Goal: Transaction & Acquisition: Purchase product/service

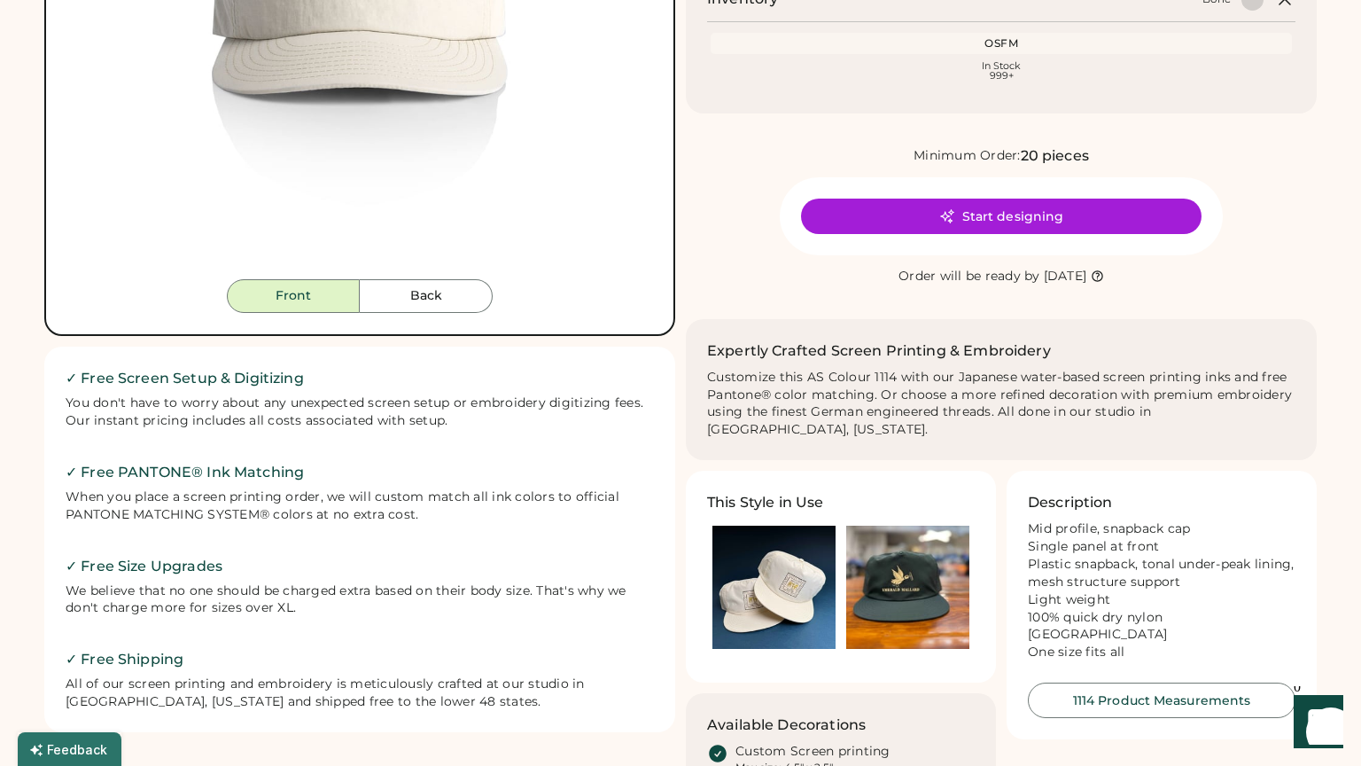
scroll to position [479, 0]
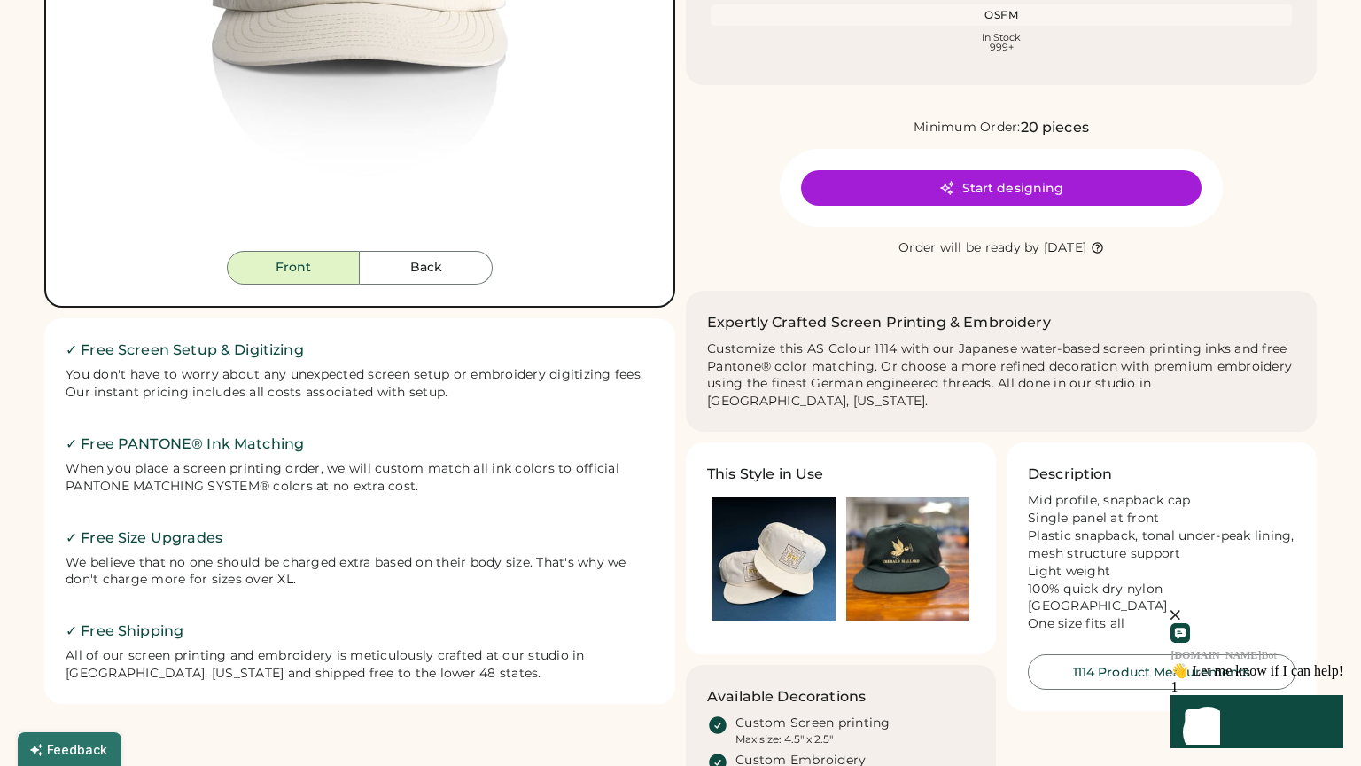
click at [804, 527] on img at bounding box center [774, 558] width 123 height 123
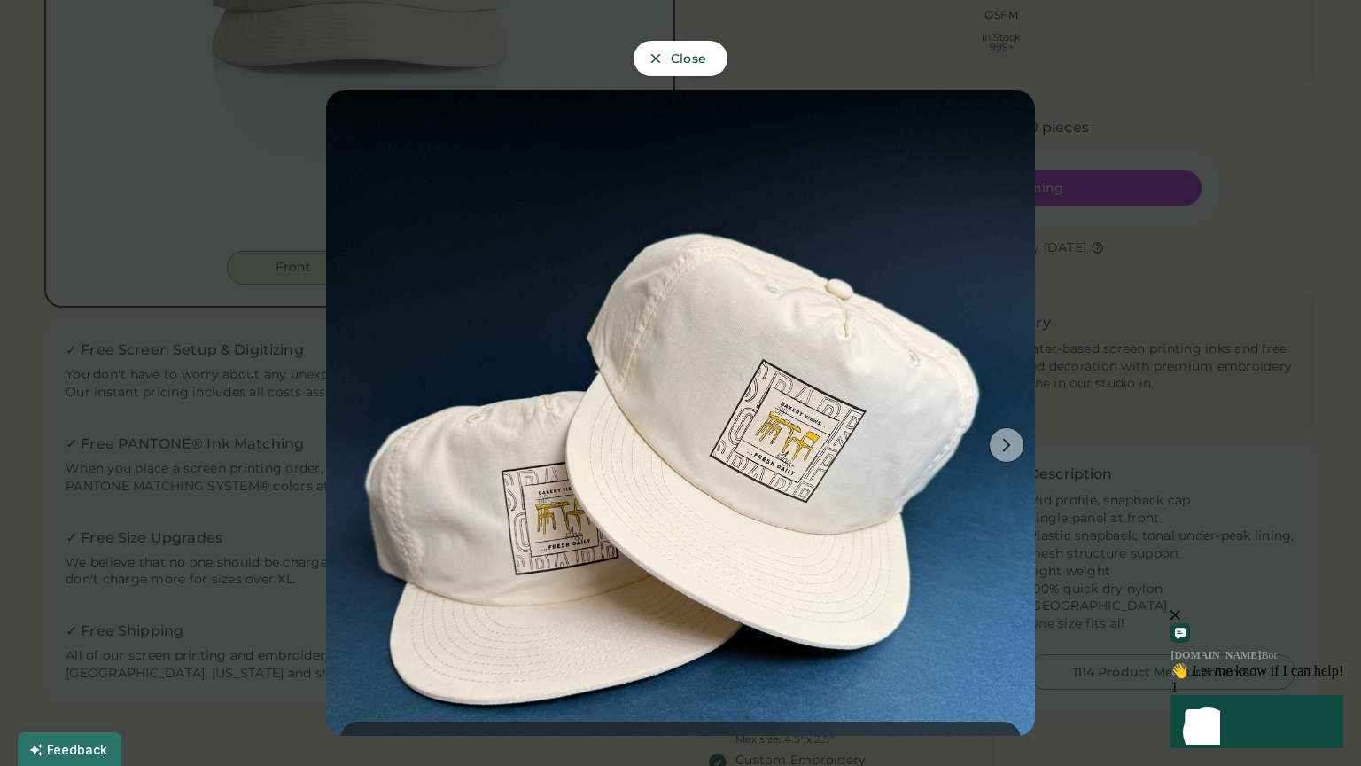
click at [1010, 437] on icon at bounding box center [1007, 445] width 16 height 16
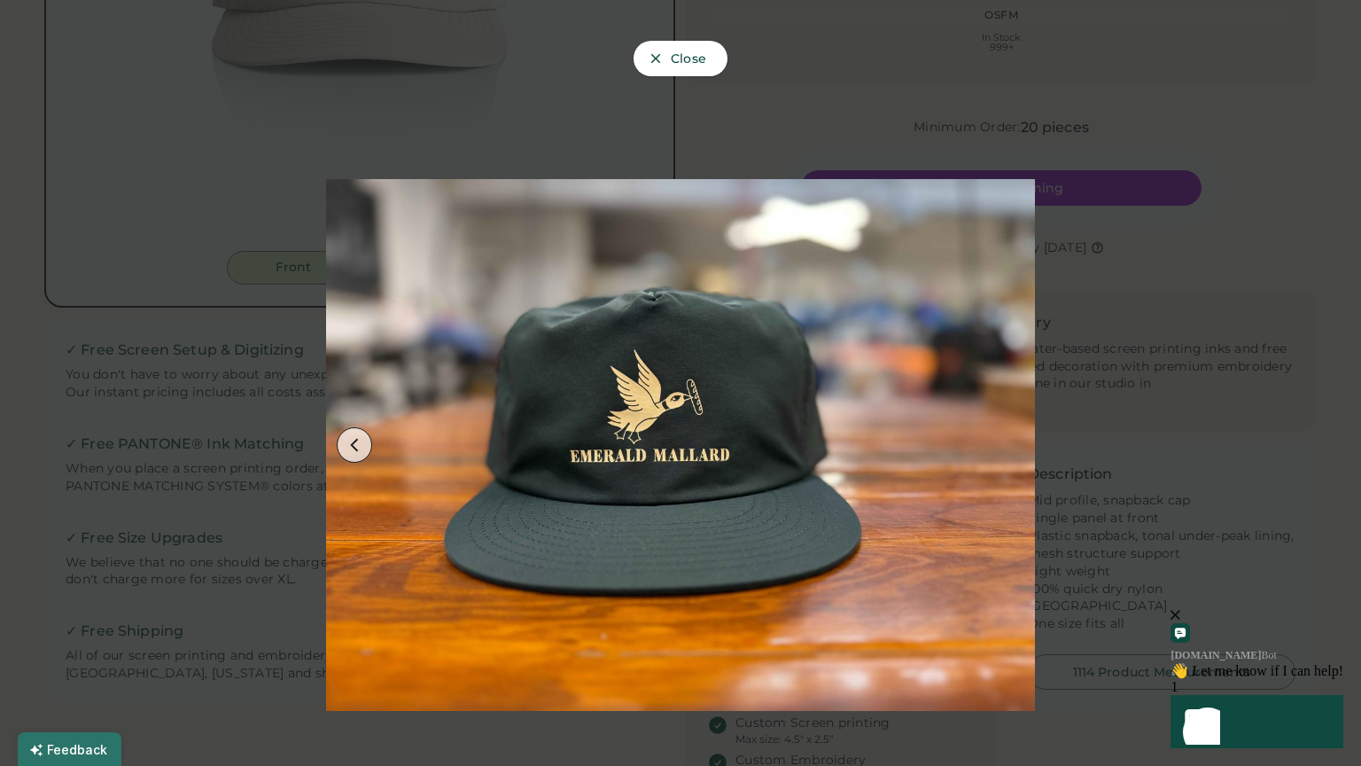
click at [1294, 335] on div at bounding box center [680, 383] width 1361 height 766
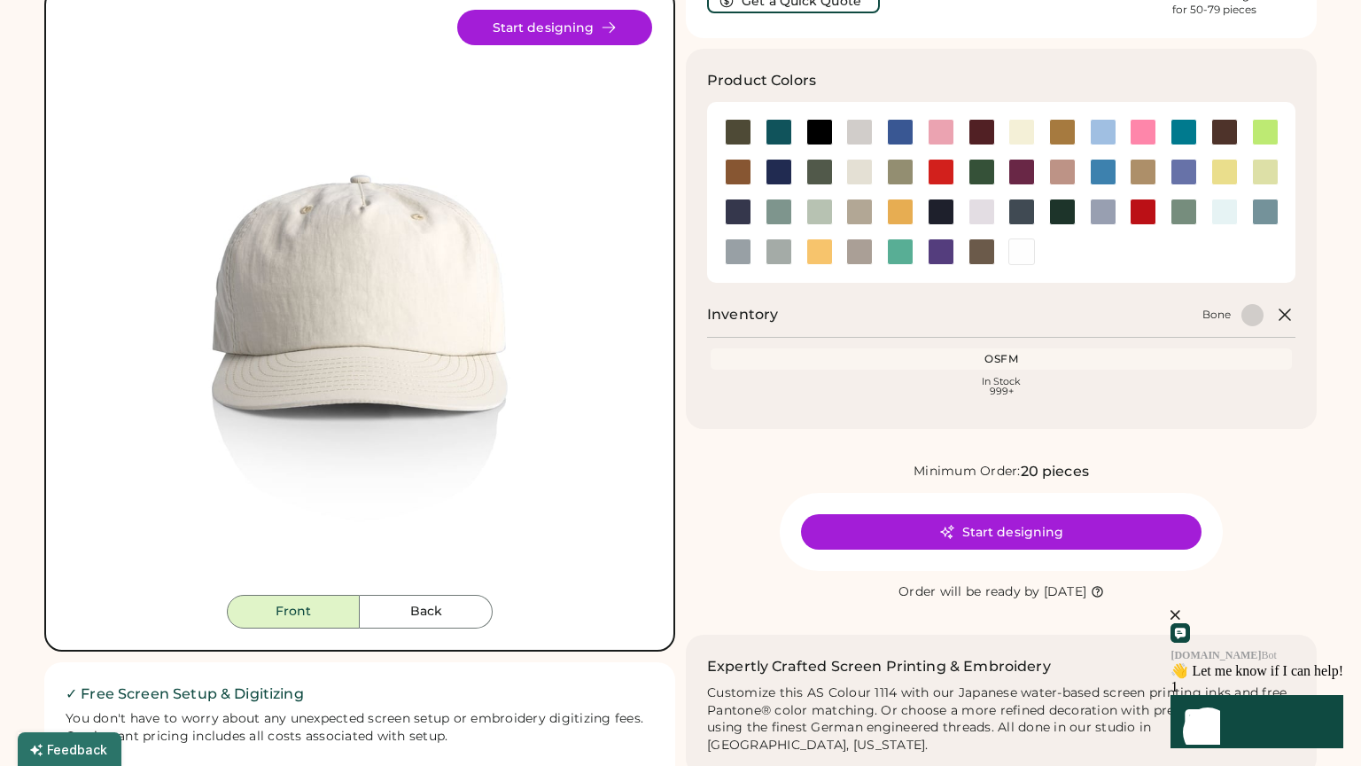
scroll to position [0, 0]
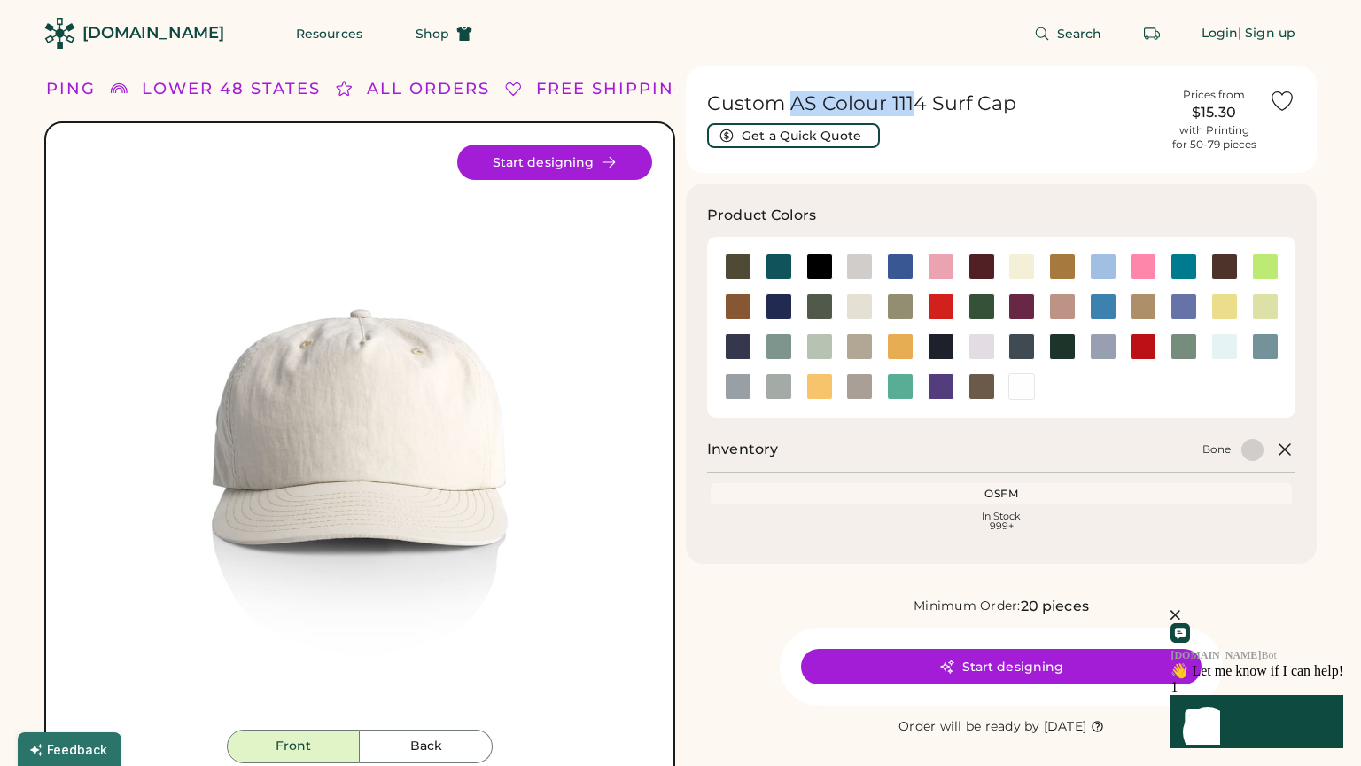
drag, startPoint x: 791, startPoint y: 105, endPoint x: 924, endPoint y: 112, distance: 133.1
click at [924, 112] on h1 "Custom AS Colour 1114 Surf Cap" at bounding box center [933, 103] width 452 height 25
click at [1015, 105] on h1 "Custom AS Colour 1114 Surf Cap" at bounding box center [933, 103] width 452 height 25
drag, startPoint x: 1015, startPoint y: 105, endPoint x: 817, endPoint y: 105, distance: 197.7
click at [817, 105] on h1 "Custom AS Colour 1114 Surf Cap" at bounding box center [933, 103] width 452 height 25
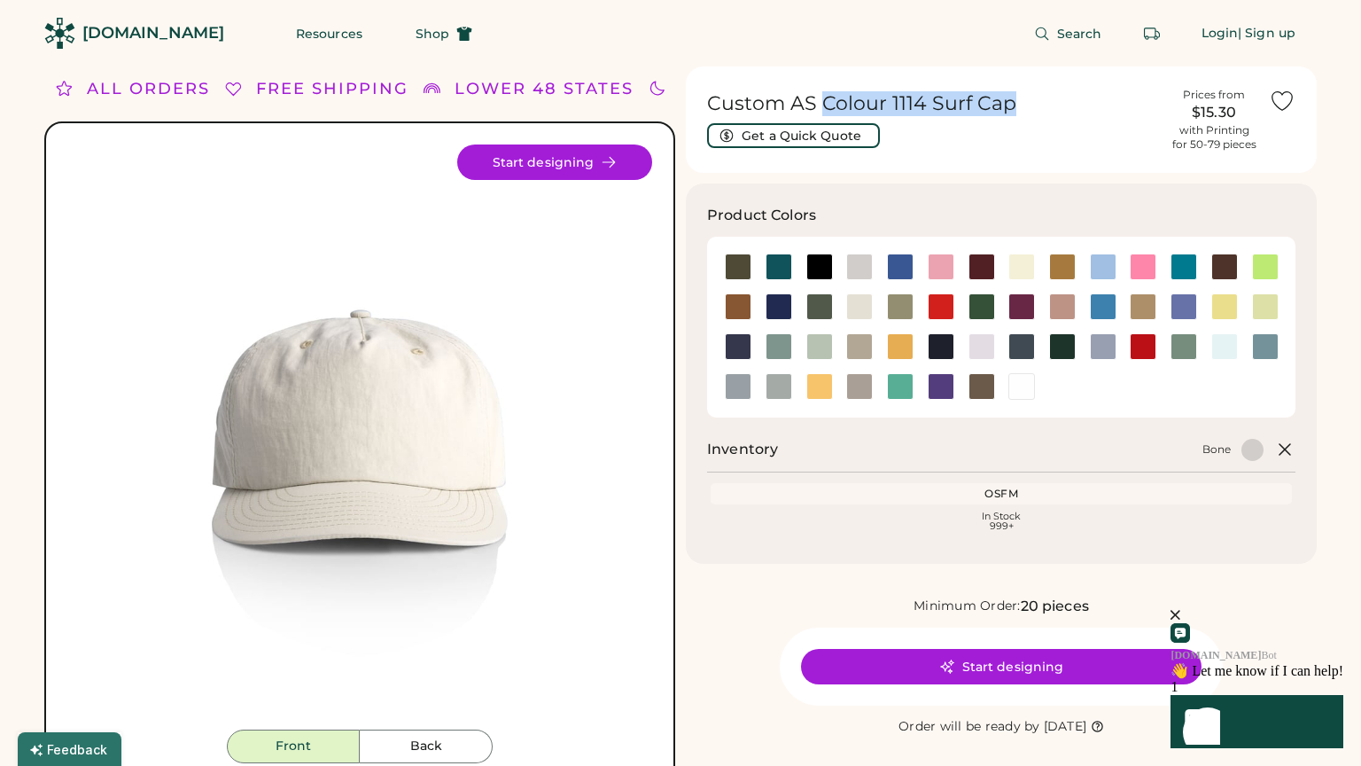
copy h1 "Colour 1114 Surf Cap"
